Goal: Navigation & Orientation: Find specific page/section

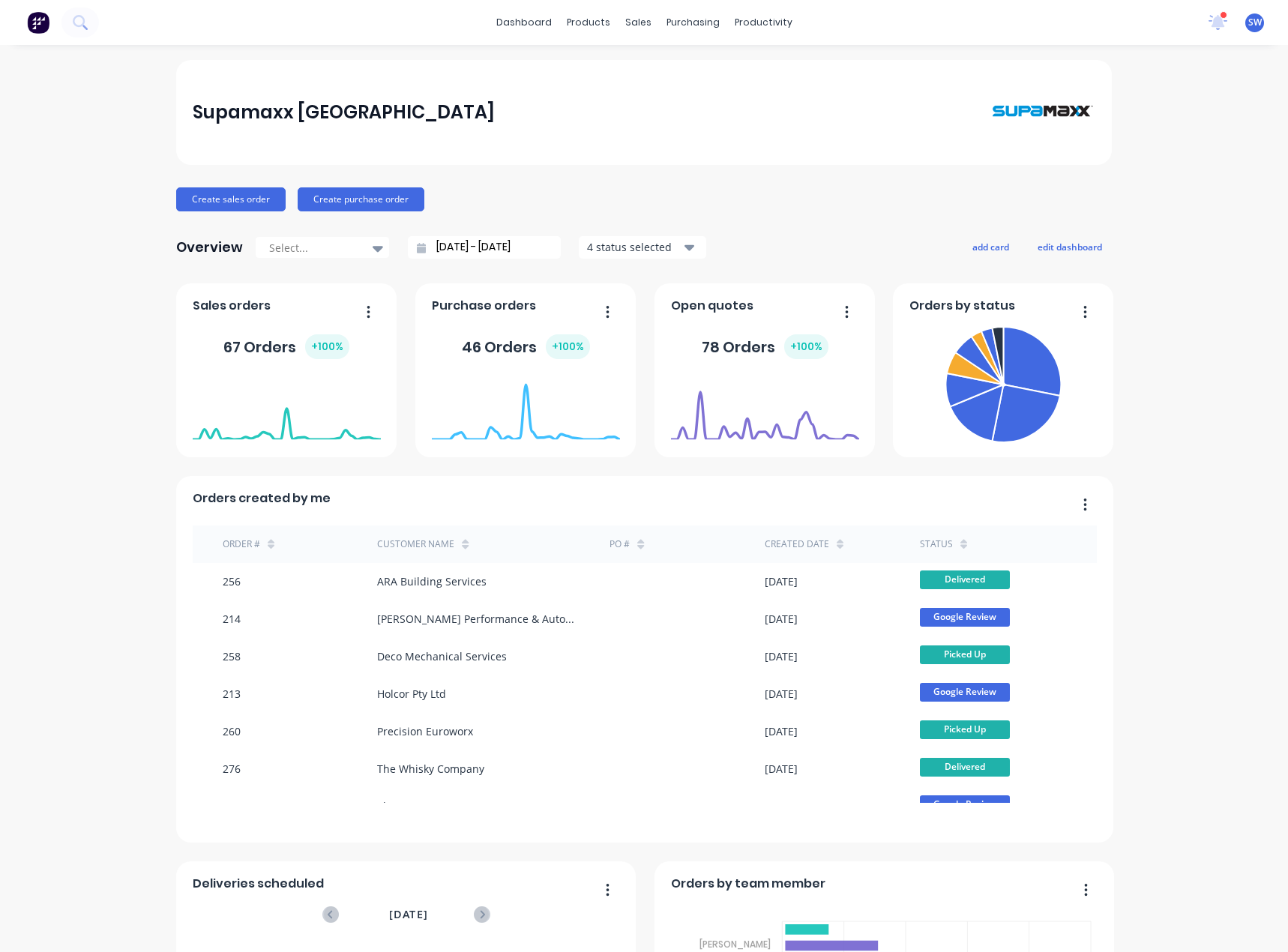
click at [1248, 20] on span "SW" at bounding box center [1254, 22] width 14 height 14
click at [903, 99] on div "Supamaxx [GEOGRAPHIC_DATA]" at bounding box center [644, 113] width 903 height 74
click at [1184, 100] on div "Supamaxx [GEOGRAPHIC_DATA] Create sales order Create purchase order Overview Se…" at bounding box center [644, 643] width 1288 height 1168
click at [1211, 24] on icon at bounding box center [1217, 21] width 14 height 12
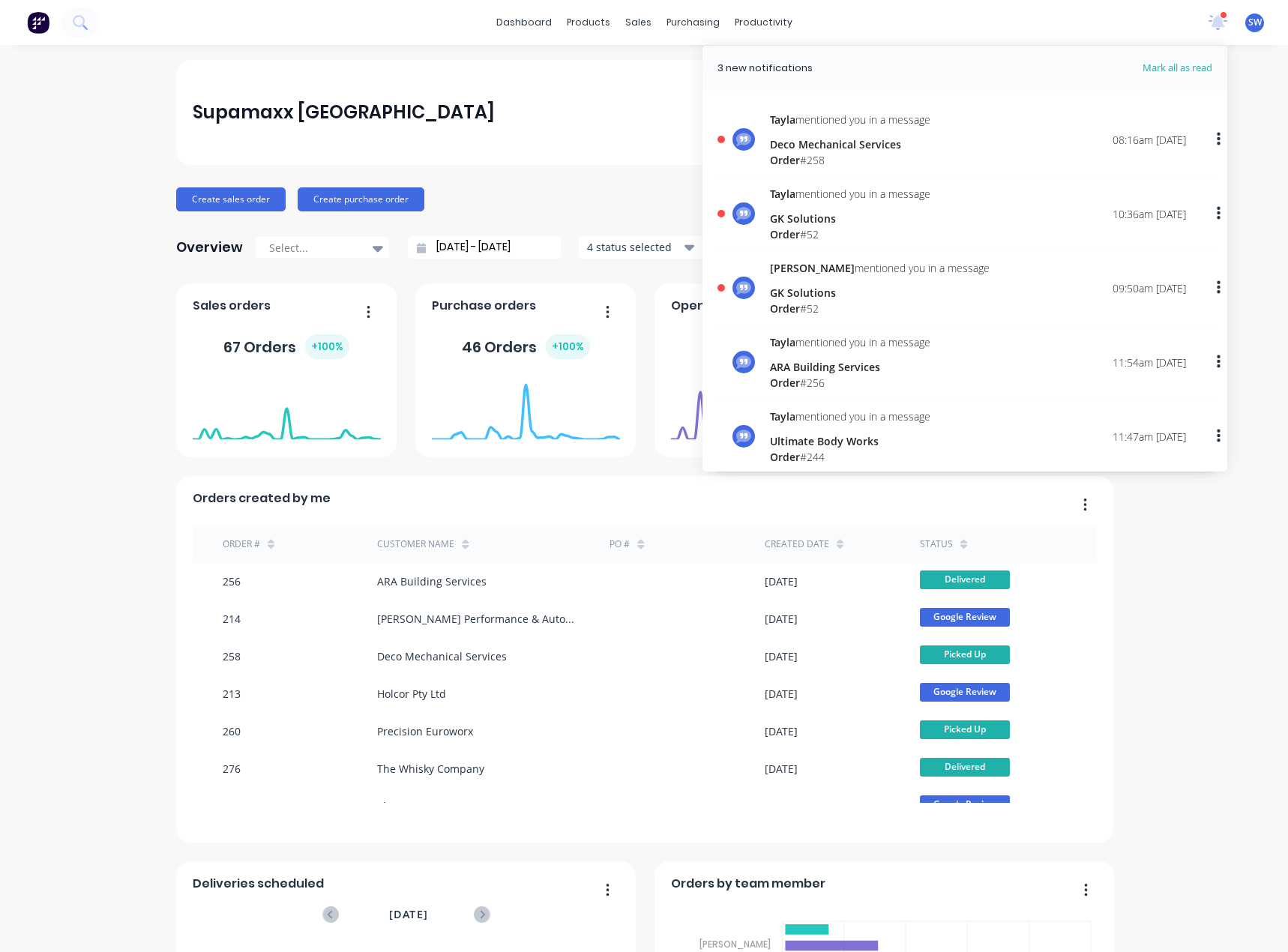
click at [841, 294] on div "GK Solutions" at bounding box center [880, 292] width 220 height 15
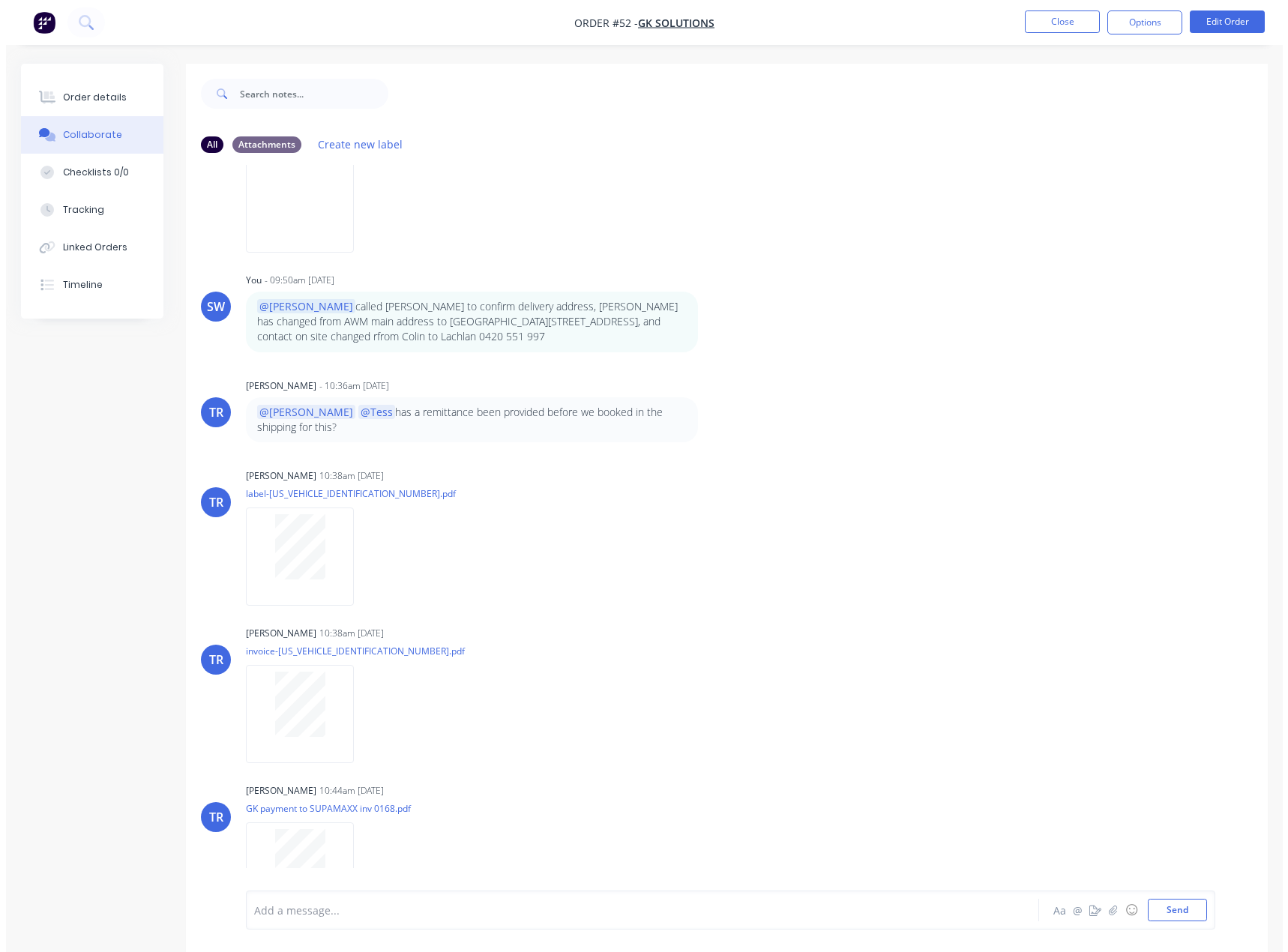
scroll to position [173, 0]
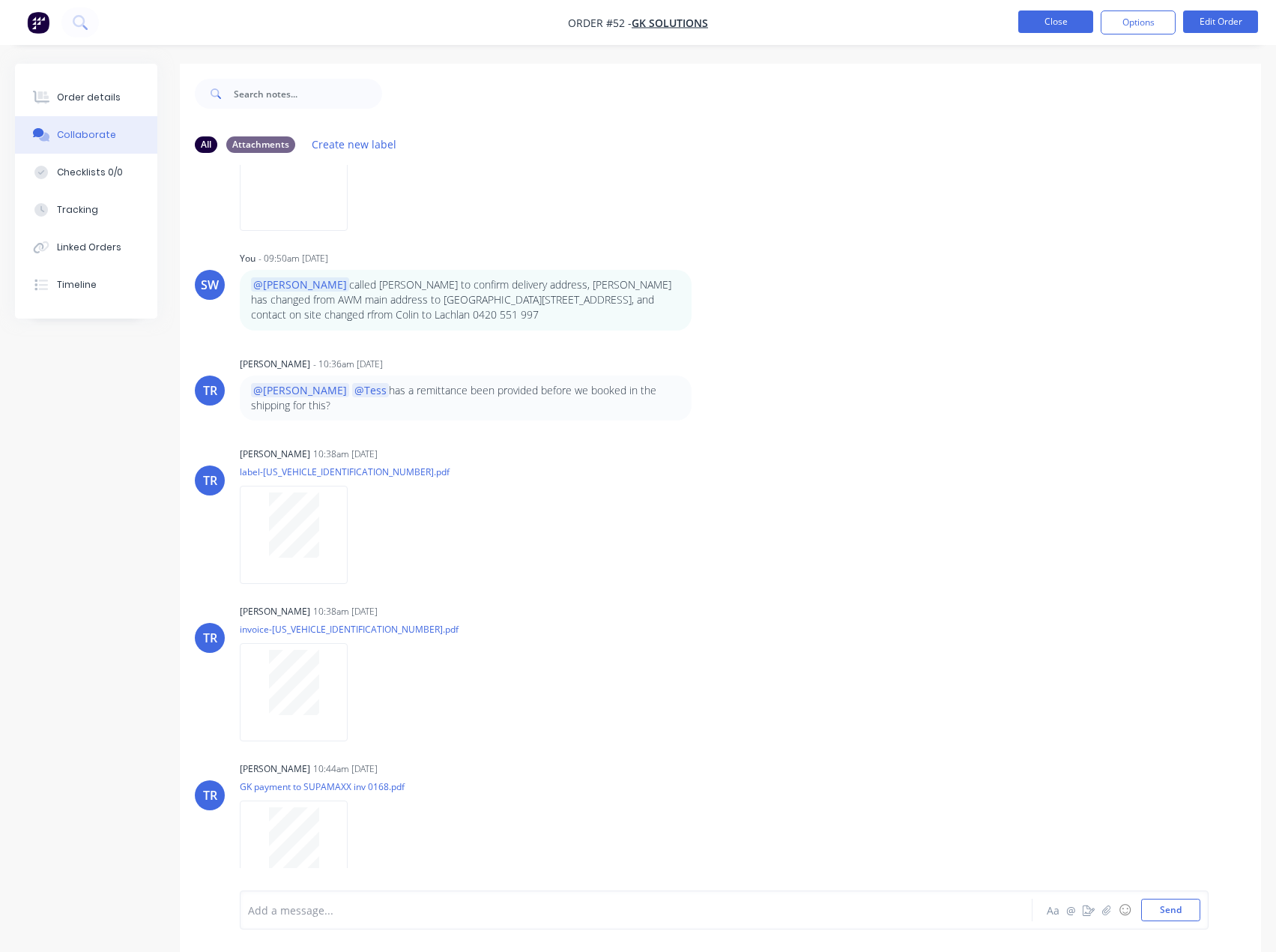
click at [1052, 28] on button "Close" at bounding box center [1055, 22] width 75 height 23
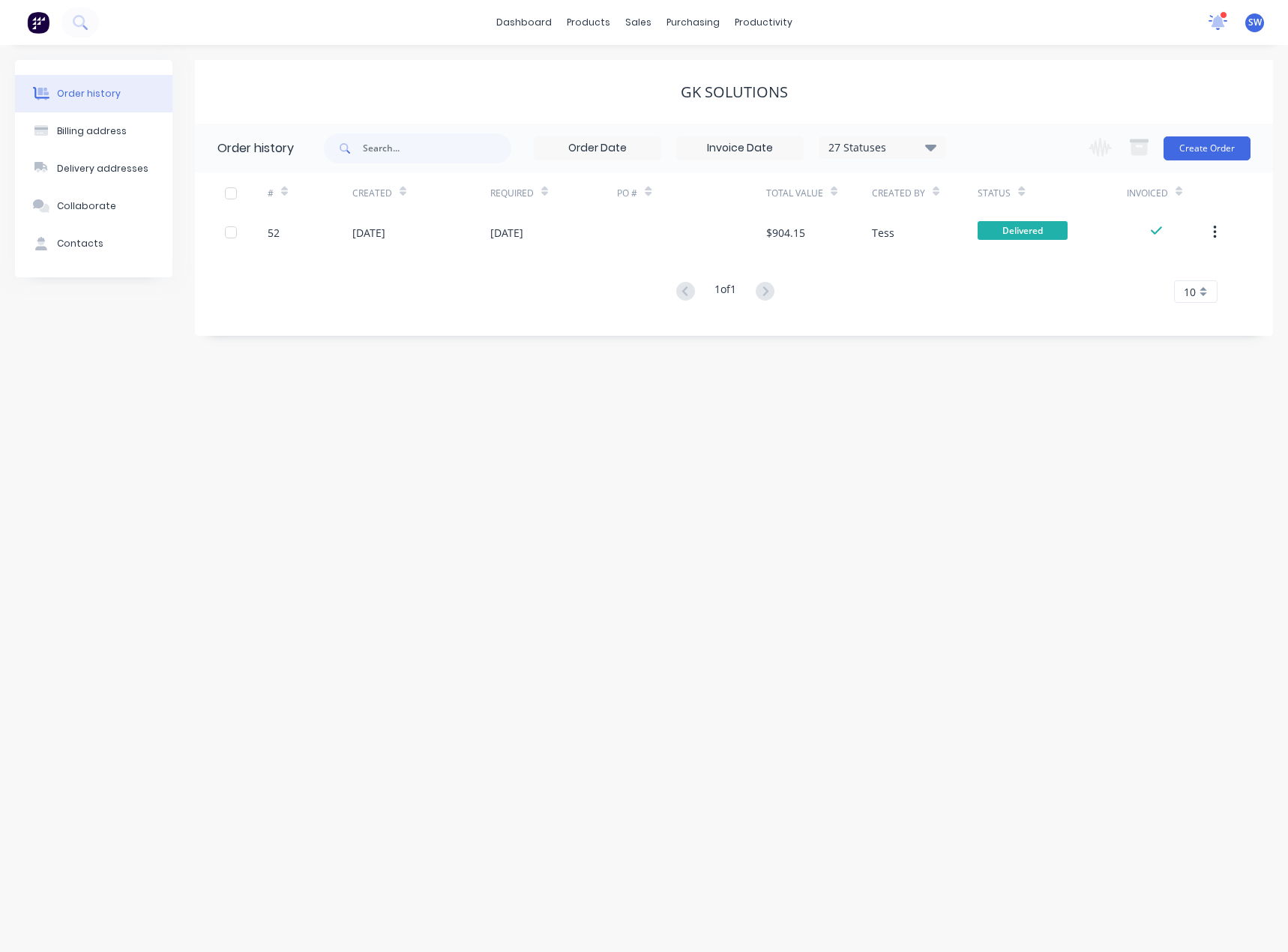
click at [1220, 19] on icon at bounding box center [1217, 21] width 14 height 12
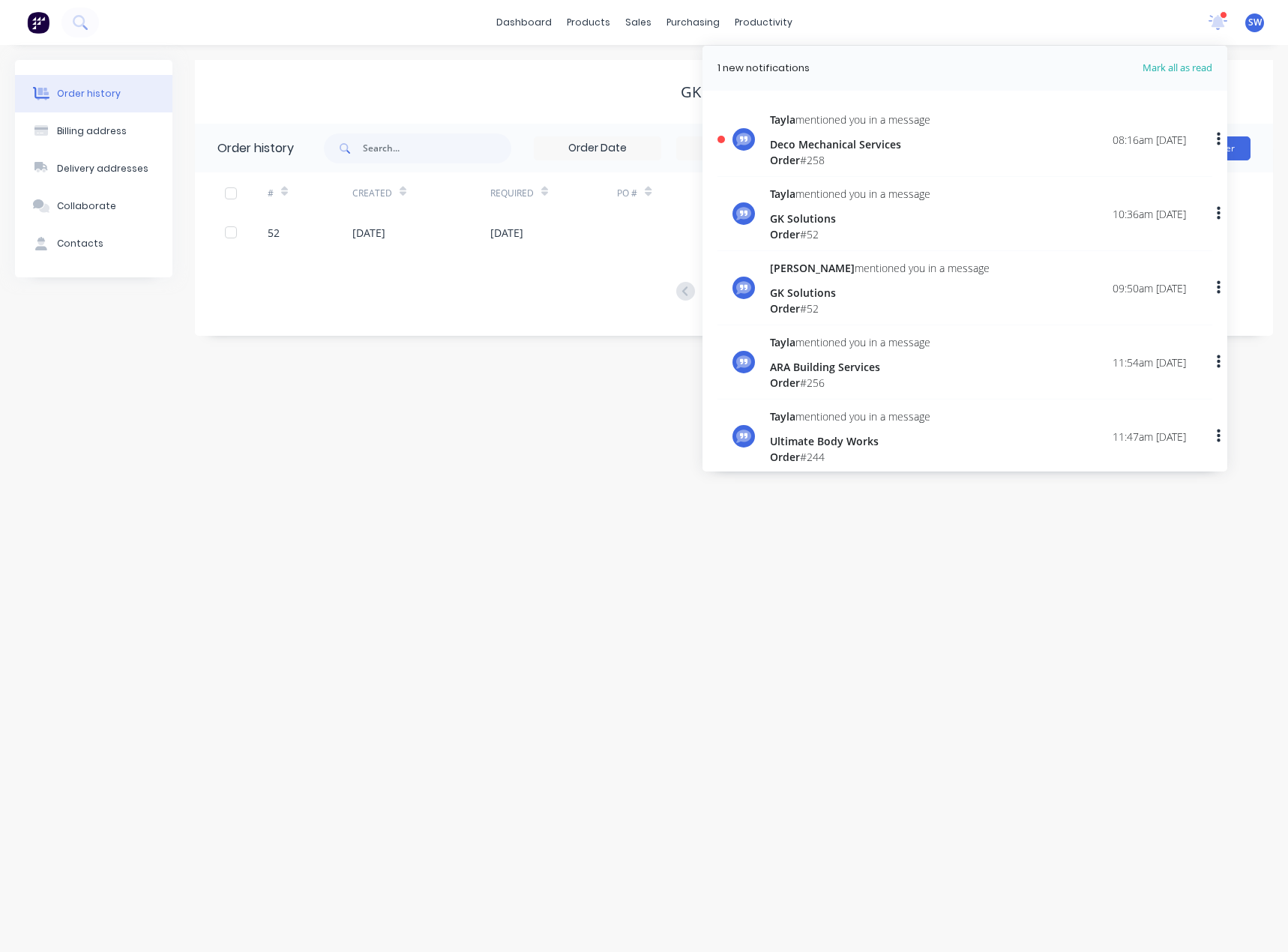
click at [846, 153] on div "Order # 258" at bounding box center [850, 160] width 161 height 15
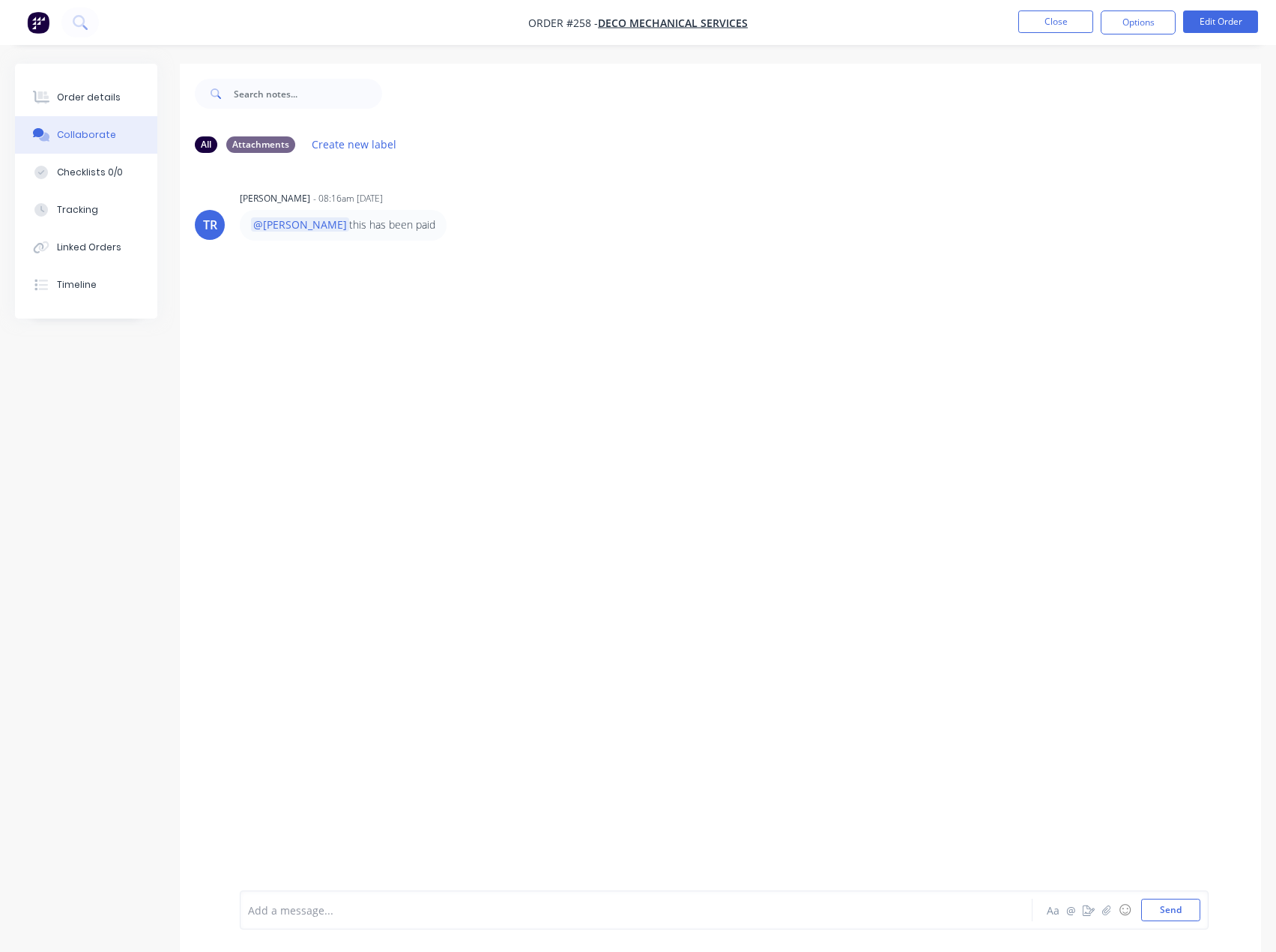
drag, startPoint x: 329, startPoint y: 200, endPoint x: 346, endPoint y: 196, distance: 17.5
click at [329, 200] on div "- 08:16am [DATE]" at bounding box center [348, 198] width 70 height 14
click at [1065, 27] on button "Close" at bounding box center [1055, 22] width 75 height 23
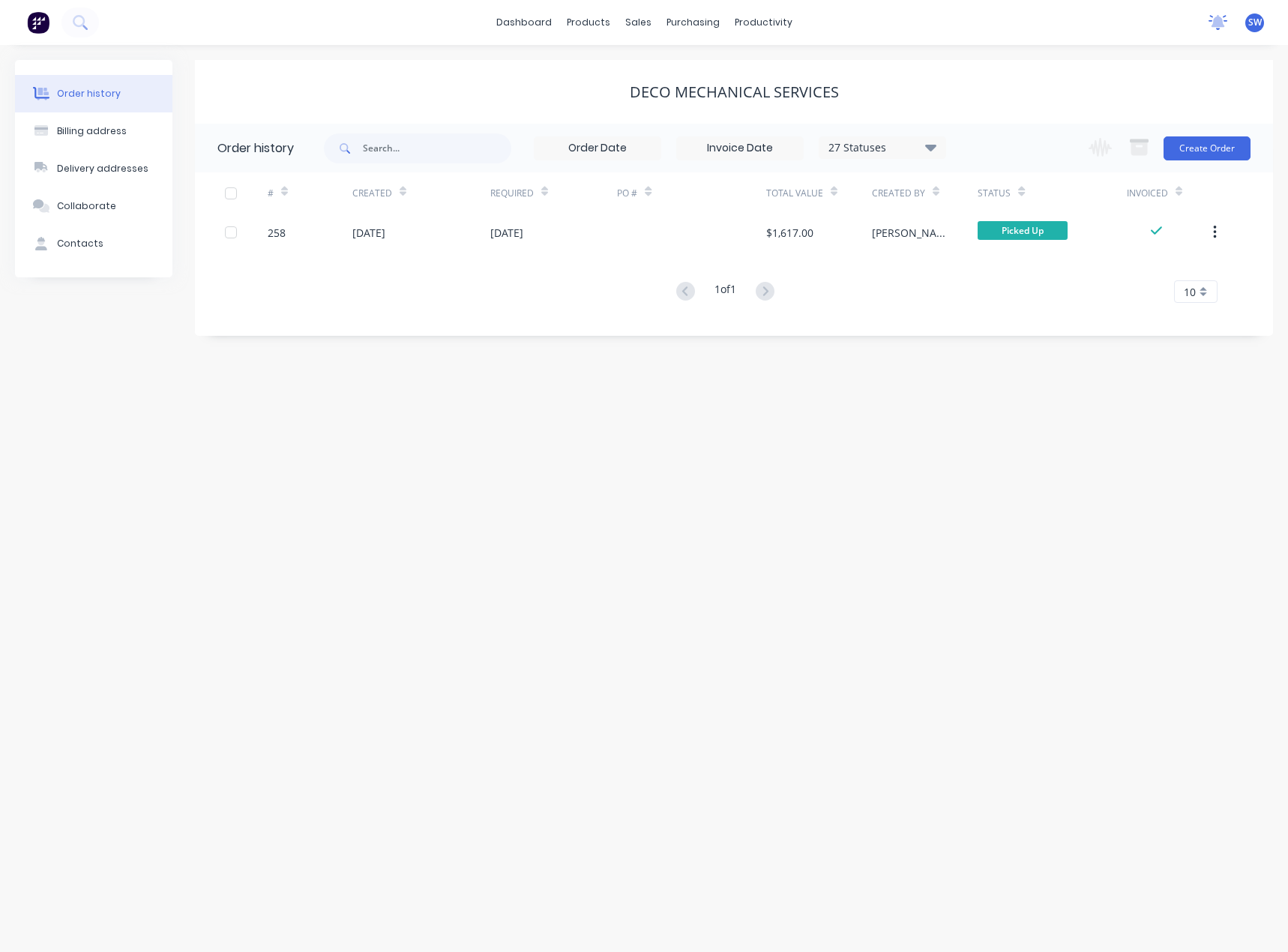
click at [1212, 25] on icon at bounding box center [1217, 23] width 19 height 15
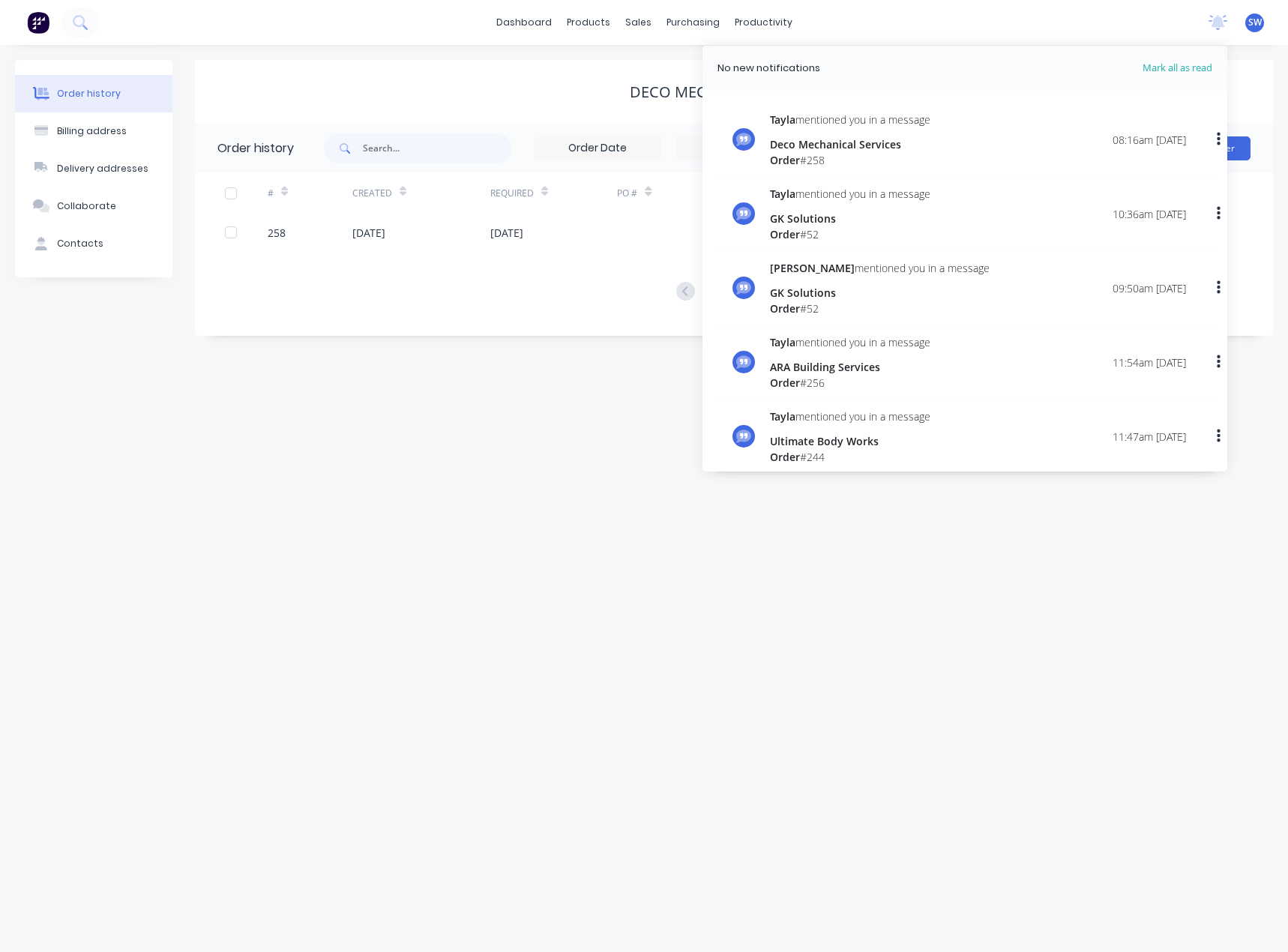
click at [986, 142] on div "[PERSON_NAME] mentioned you in a message Deco Mechanical Services Order # 258 0…" at bounding box center [978, 140] width 416 height 56
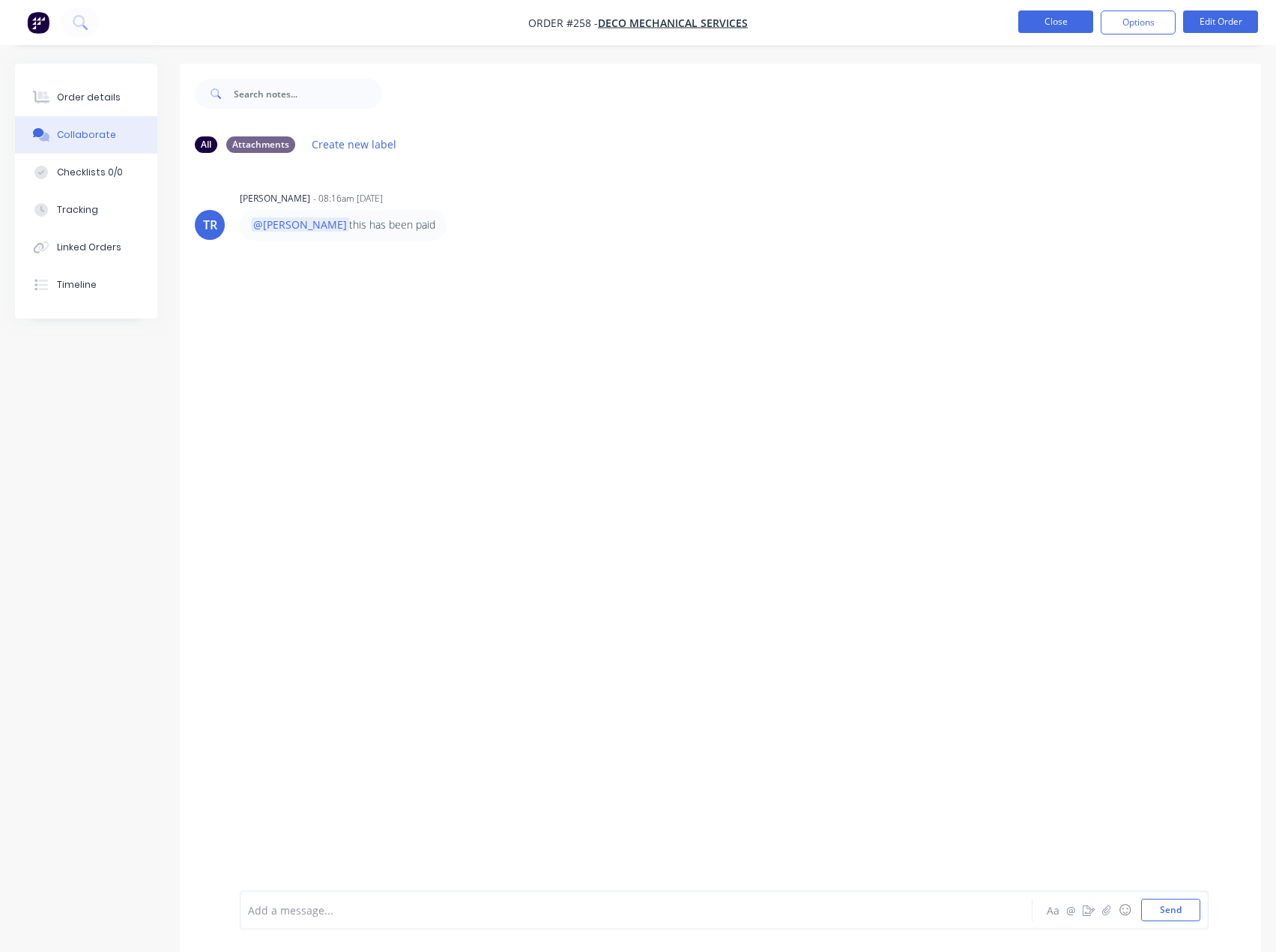
click at [1065, 17] on button "Close" at bounding box center [1055, 22] width 75 height 23
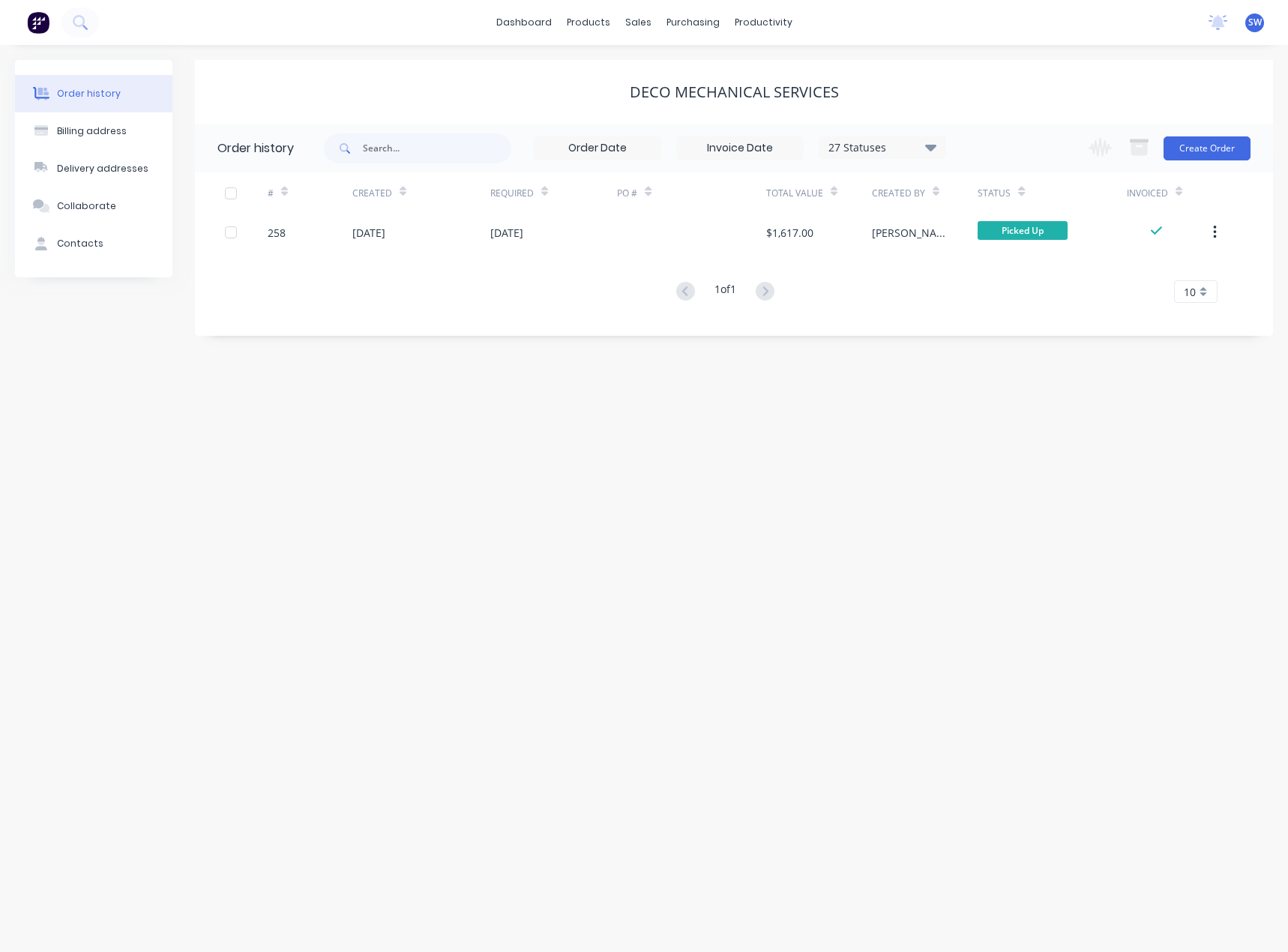
click at [753, 624] on div "Order history Billing address Delivery addresses Collaborate Contacts Deco Mech…" at bounding box center [644, 498] width 1288 height 907
click at [512, 24] on link "dashboard" at bounding box center [524, 22] width 71 height 23
